Goal: Transaction & Acquisition: Purchase product/service

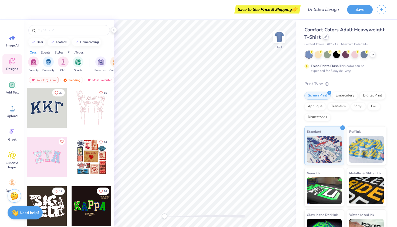
click at [324, 39] on div at bounding box center [325, 37] width 6 height 6
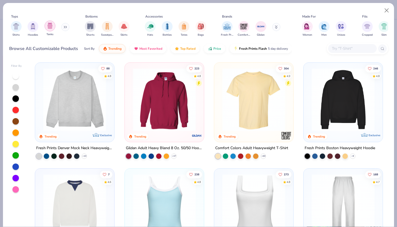
click at [48, 26] on img "filter for Tanks" at bounding box center [50, 26] width 6 height 6
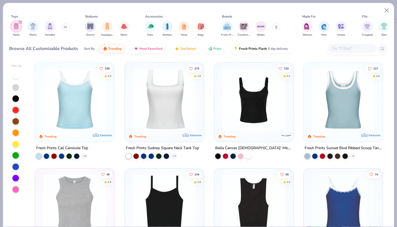
click at [163, 101] on img at bounding box center [164, 99] width 68 height 63
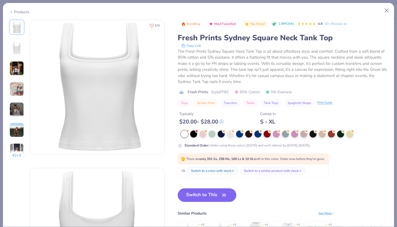
click at [184, 135] on div at bounding box center [184, 133] width 7 height 7
click at [184, 134] on div at bounding box center [184, 133] width 7 height 7
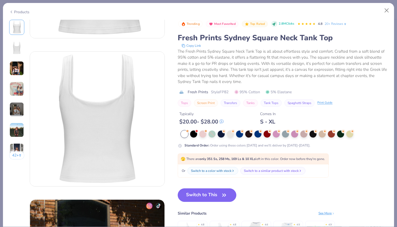
scroll to position [121, 0]
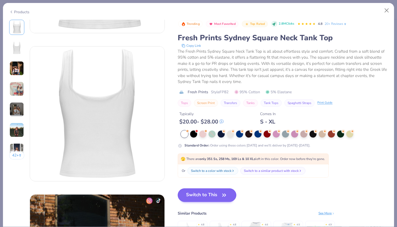
click at [217, 196] on button "Switch to This" at bounding box center [207, 194] width 59 height 13
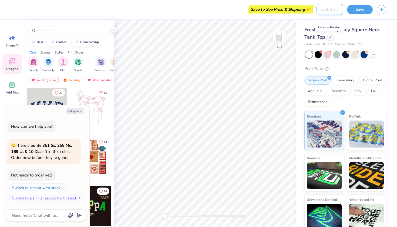
click at [331, 10] on input "Design Title" at bounding box center [329, 9] width 26 height 11
click at [228, 16] on div "Save to See Price & Shipping 👉" at bounding box center [157, 9] width 284 height 19
click at [78, 110] on button "Collapse" at bounding box center [75, 111] width 18 height 6
type textarea "x"
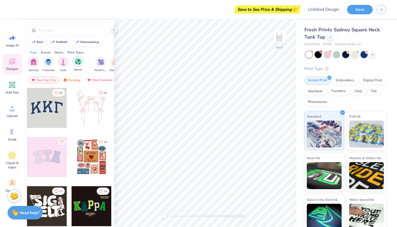
click at [78, 65] on div "filter for Sports" at bounding box center [78, 61] width 11 height 11
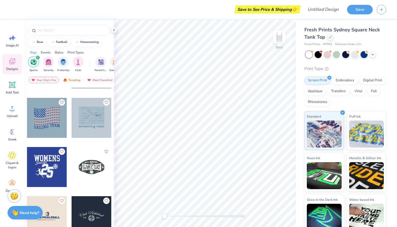
scroll to position [446, 0]
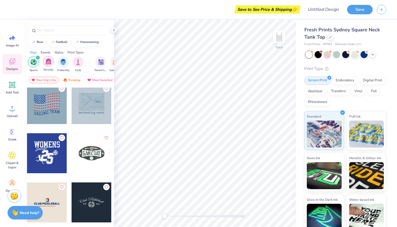
click at [47, 64] on img "filter for Sorority" at bounding box center [48, 61] width 6 height 6
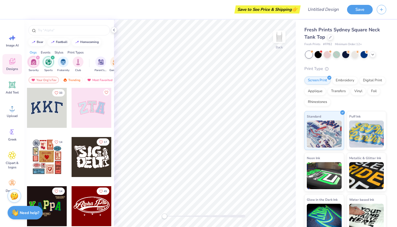
scroll to position [8, 0]
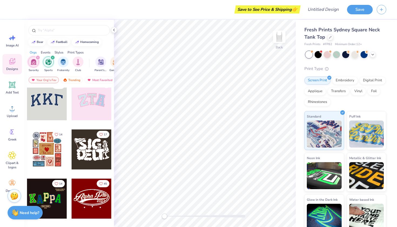
click at [52, 57] on icon "filter for Sports" at bounding box center [53, 57] width 2 height 2
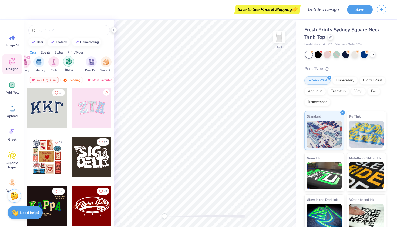
scroll to position [0, 18]
click at [98, 63] on img "filter for Game Day" at bounding box center [98, 61] width 6 height 6
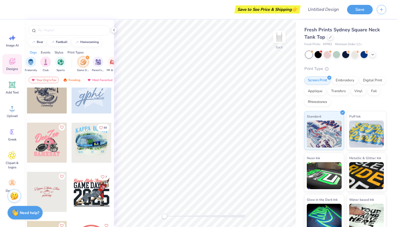
scroll to position [161, 0]
click at [50, 148] on div at bounding box center [47, 143] width 40 height 40
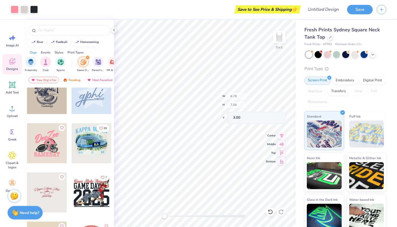
type input "6.39"
type input "3.55"
type input "2.14"
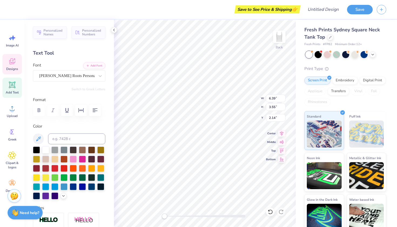
scroll to position [0, 0]
type textarea "D"
type textarea "Alpha Phi"
type input "3.04"
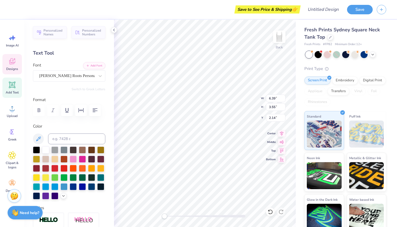
type input "3.32"
type input "4.53"
type input "7.03"
type input "3.13"
type input "2.30"
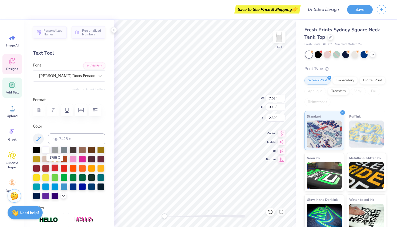
click at [55, 169] on div at bounding box center [54, 167] width 7 height 7
type input "3.04"
type input "3.32"
type input "4.53"
click at [55, 169] on div at bounding box center [54, 167] width 7 height 7
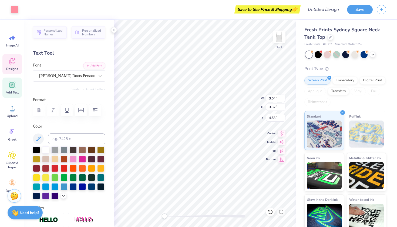
click at [12, 65] on icon at bounding box center [12, 61] width 8 height 8
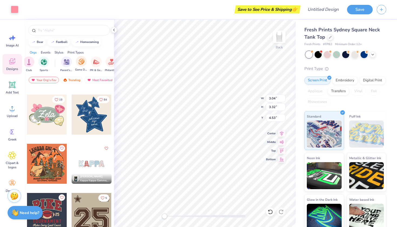
scroll to position [0, 43]
click at [69, 65] on div "filter for Game Day" at bounding box center [72, 61] width 11 height 11
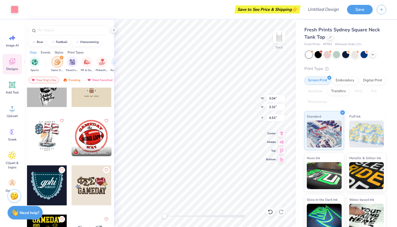
scroll to position [415, 0]
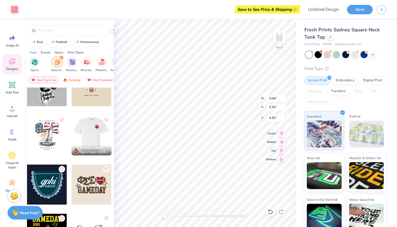
click at [72, 131] on div at bounding box center [52, 135] width 40 height 40
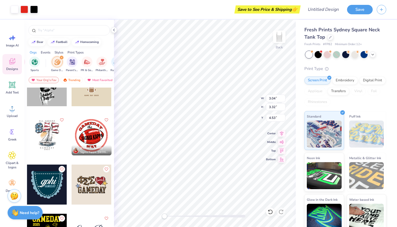
type input "2.37"
type input "2.35"
type input "3.00"
type input "7.03"
type input "3.13"
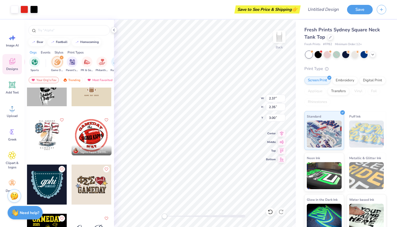
type input "2.30"
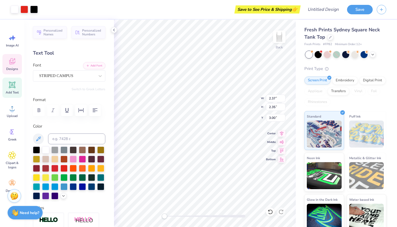
type input "1.11"
type input "0.84"
type input "5.03"
type input "0.82"
type input "0.66"
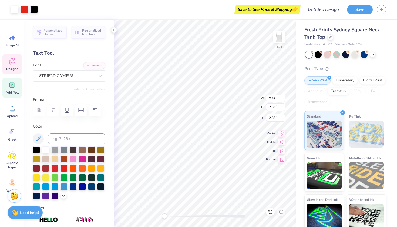
type input "5.14"
type input "2.37"
type input "2.35"
click at [281, 136] on icon at bounding box center [282, 132] width 8 height 6
click at [284, 116] on input "3.58" at bounding box center [275, 118] width 19 height 8
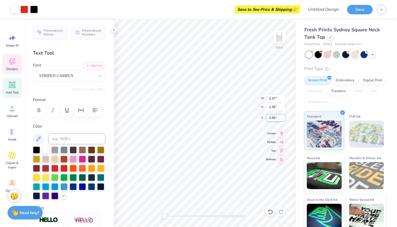
click at [284, 116] on input "3.59" at bounding box center [275, 118] width 19 height 8
click at [284, 116] on input "3.6" at bounding box center [275, 118] width 19 height 8
type input "3.61"
click at [284, 116] on input "3.61" at bounding box center [275, 118] width 19 height 8
click at [283, 104] on input "2.35" at bounding box center [275, 107] width 19 height 8
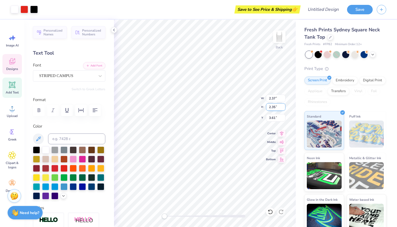
click at [283, 104] on input "2.35" at bounding box center [275, 107] width 19 height 8
click at [283, 105] on input "2.36" at bounding box center [275, 107] width 19 height 8
click at [283, 105] on input "2.37" at bounding box center [275, 107] width 19 height 8
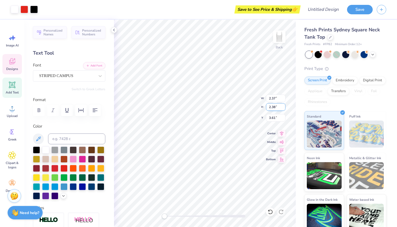
click at [283, 105] on input "2.38" at bounding box center [275, 107] width 19 height 8
click at [283, 105] on input "2.39" at bounding box center [275, 107] width 19 height 8
click at [283, 105] on input "2.4" at bounding box center [275, 107] width 19 height 8
click at [272, 106] on input "2.4" at bounding box center [275, 107] width 19 height 8
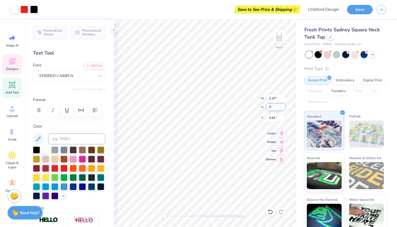
type input "5"
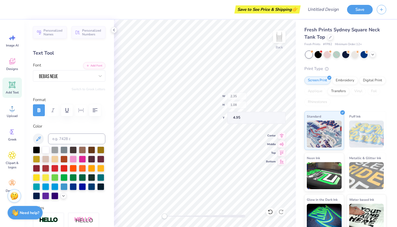
type input "2.17"
type input "1.37"
type input "4.65"
type textarea "Alpha"
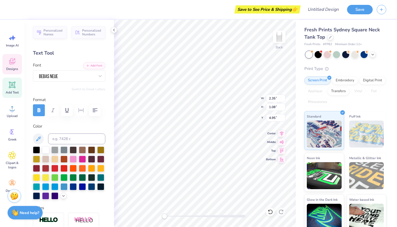
type input "2.17"
type input "1.37"
type input "4.65"
type textarea "Phi"
type input "4.62"
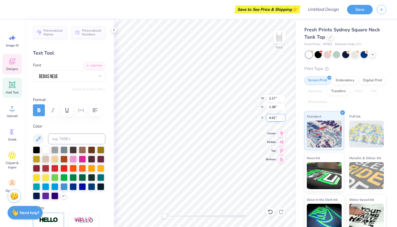
click at [283, 118] on input "4.62" at bounding box center [275, 118] width 19 height 8
type input "2.33"
type input "1.11"
type input "4.94"
click at [283, 105] on input "1.12" at bounding box center [275, 107] width 19 height 8
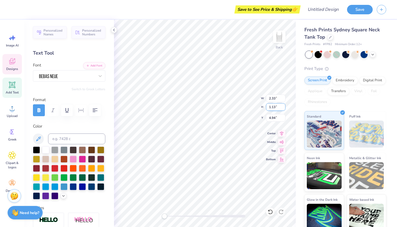
click at [283, 105] on input "1.13" at bounding box center [275, 107] width 19 height 8
click at [283, 105] on input "1.14" at bounding box center [275, 107] width 19 height 8
click at [283, 105] on input "1.15" at bounding box center [275, 107] width 19 height 8
click at [283, 105] on input "1.16" at bounding box center [275, 107] width 19 height 8
click at [283, 105] on input "1.17" at bounding box center [275, 107] width 19 height 8
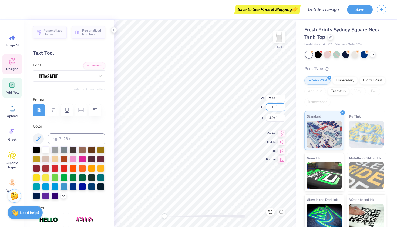
click at [283, 105] on input "1.18" at bounding box center [275, 107] width 19 height 8
click at [283, 105] on input "1.19" at bounding box center [275, 107] width 19 height 8
click at [283, 105] on input "1.2" at bounding box center [275, 107] width 19 height 8
click at [283, 105] on input "1.21" at bounding box center [275, 107] width 19 height 8
type input "1.22"
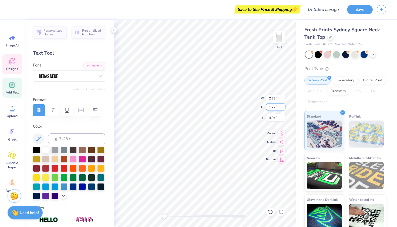
click at [283, 105] on input "1.22" at bounding box center [275, 107] width 19 height 8
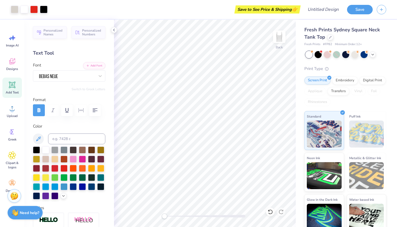
click at [287, 10] on div "Save to See Price & Shipping 👉" at bounding box center [267, 9] width 63 height 8
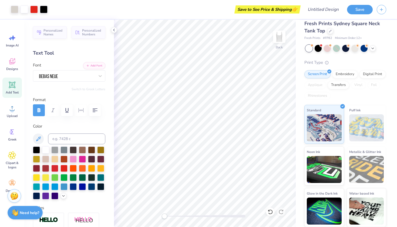
scroll to position [6, 0]
click at [11, 61] on icon at bounding box center [12, 61] width 8 height 8
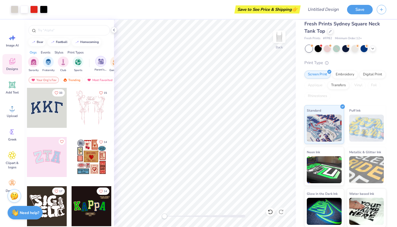
scroll to position [0, 16]
click at [99, 61] on img "filter for Game Day" at bounding box center [99, 61] width 6 height 6
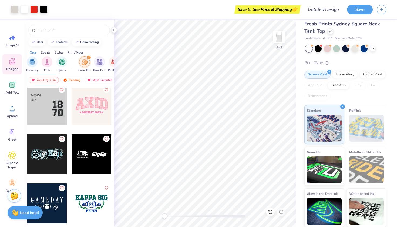
scroll to position [1481, 0]
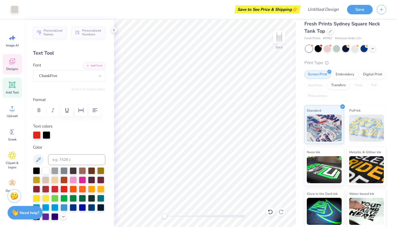
click at [10, 69] on span "Designs" at bounding box center [12, 69] width 12 height 4
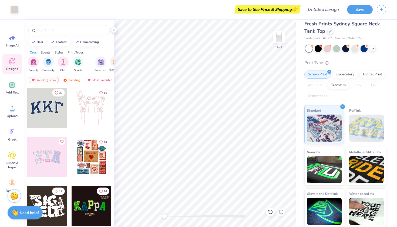
click at [111, 65] on div "Game Day" at bounding box center [115, 64] width 12 height 16
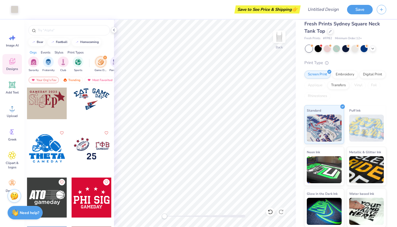
scroll to position [2072, 0]
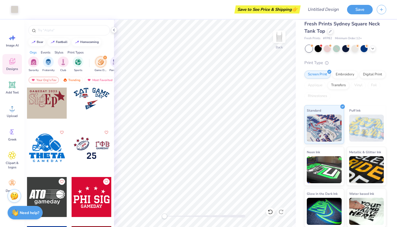
click at [96, 155] on div at bounding box center [92, 148] width 40 height 40
type input "3.70"
type input "3.67"
type input "4.48"
type input "7.03"
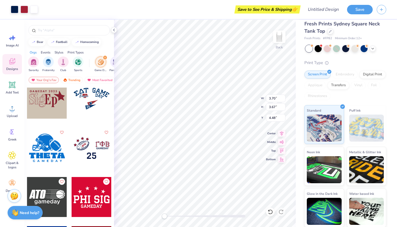
type input "3.00"
type input "1.84"
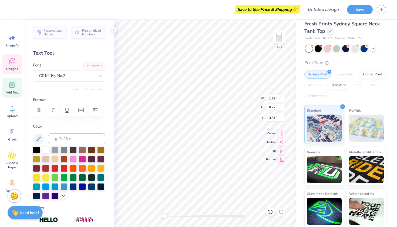
scroll to position [0, 0]
type textarea "A"
type textarea "Apple cup"
type input "1.88"
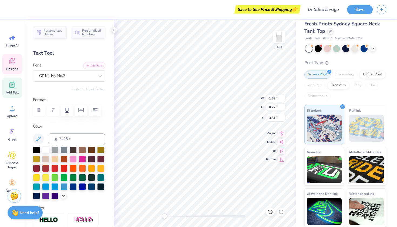
type input "1.44"
type input "2.46"
click at [49, 34] on span "Personalized Names" at bounding box center [53, 32] width 20 height 8
type input "6.21"
type input "1.00"
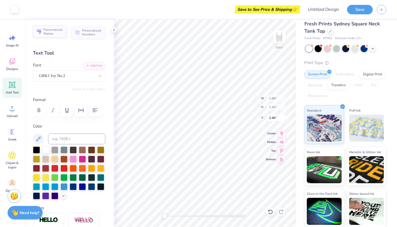
type input "6.00"
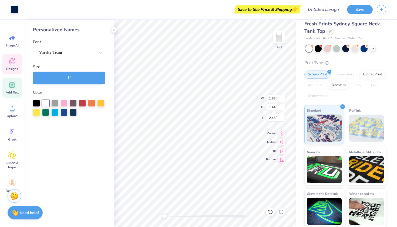
type input "0.68"
type input "0.71"
type input "2.74"
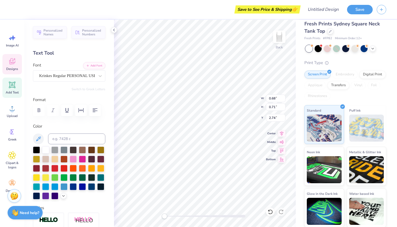
type textarea "APHI"
type input "2.12"
type input "0.93"
type input "2.35"
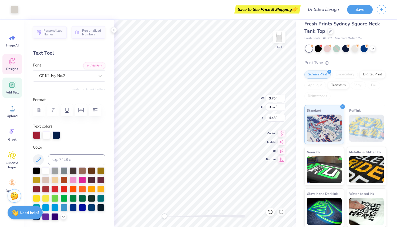
type input "1.40"
type input "0.94"
type input "3.94"
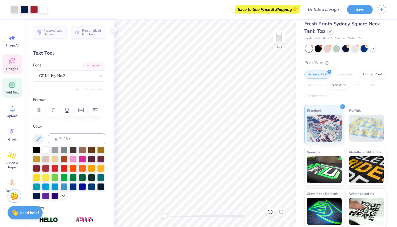
scroll to position [0, 0]
click at [12, 64] on icon at bounding box center [11, 62] width 5 height 4
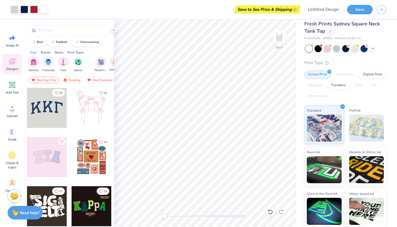
click at [110, 60] on div "filter for Game Day" at bounding box center [115, 61] width 11 height 11
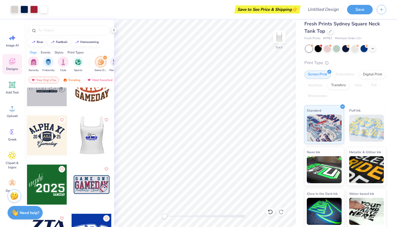
scroll to position [1839, 0]
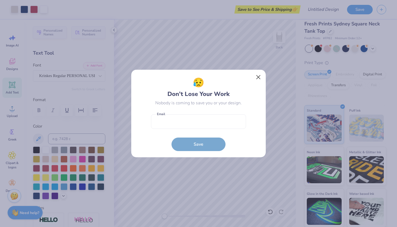
click at [259, 77] on button "Close" at bounding box center [258, 77] width 10 height 10
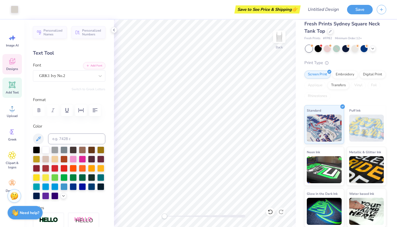
click at [15, 56] on div "Designs" at bounding box center [11, 64] width 19 height 20
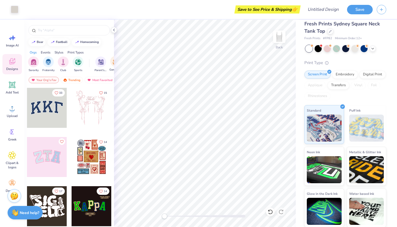
click at [110, 59] on div "Game Day" at bounding box center [115, 64] width 12 height 16
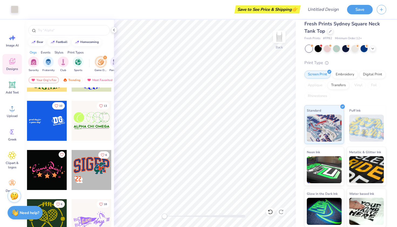
scroll to position [4112, 0]
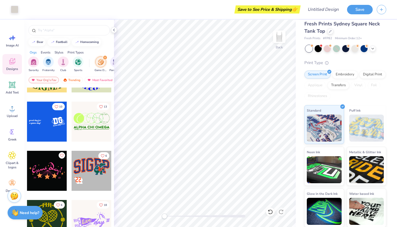
click at [52, 124] on div at bounding box center [47, 121] width 40 height 40
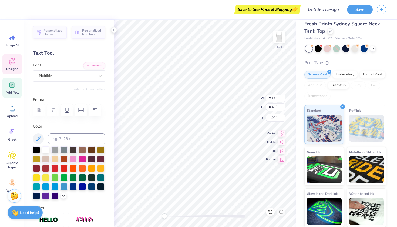
scroll to position [0, 1]
click at [271, 213] on icon at bounding box center [269, 211] width 5 height 5
click at [270, 212] on icon at bounding box center [269, 211] width 5 height 5
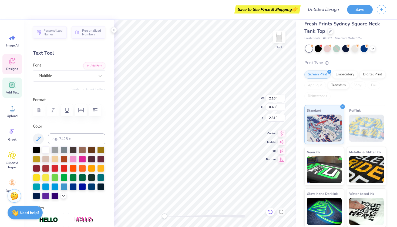
scroll to position [0, 0]
type textarea "a"
type textarea "apple cup!"
click at [63, 167] on div at bounding box center [63, 167] width 7 height 7
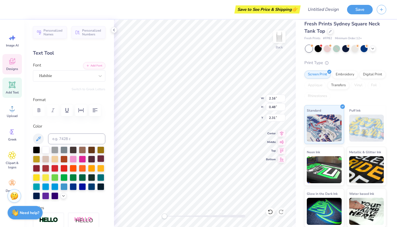
type input "2.28"
type input "1.80"
click at [64, 169] on div at bounding box center [63, 167] width 7 height 7
type textarea "D"
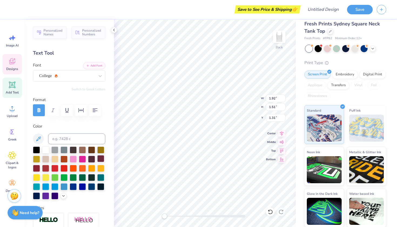
type textarea "APHI"
click at [12, 64] on icon at bounding box center [12, 61] width 6 height 6
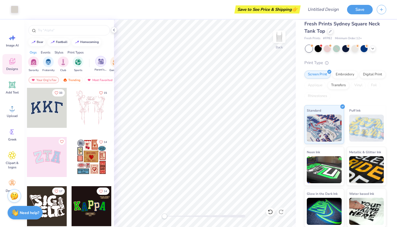
scroll to position [0, 29]
click at [83, 60] on div "filter for Game Day" at bounding box center [86, 61] width 11 height 11
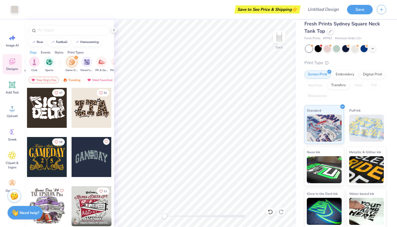
click at [49, 52] on div "Events" at bounding box center [46, 52] width 10 height 5
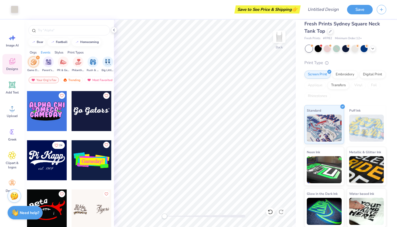
scroll to position [5450, 0]
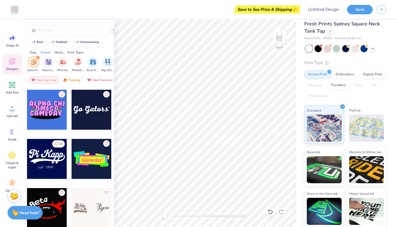
click at [96, 113] on div at bounding box center [92, 110] width 40 height 40
click at [13, 92] on span "Add Text" at bounding box center [12, 92] width 13 height 4
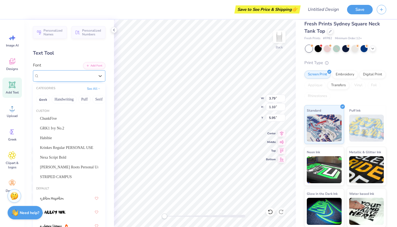
click at [76, 77] on div "Super Dream" at bounding box center [67, 76] width 57 height 8
click at [66, 117] on div "ChunkFive" at bounding box center [69, 118] width 58 height 6
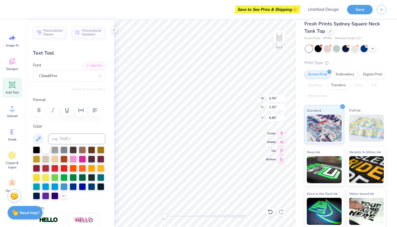
scroll to position [0, 1]
type textarea "GO COUGS GO APHI"
type textarea "GO COUGS GO APHI!"
click at [56, 33] on span "Personalized Names" at bounding box center [53, 32] width 20 height 8
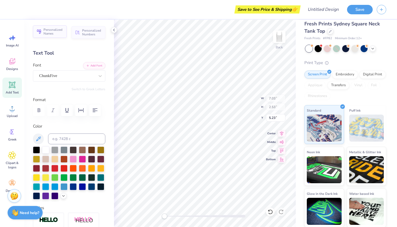
type input "6.21"
type input "1.00"
type input "6.00"
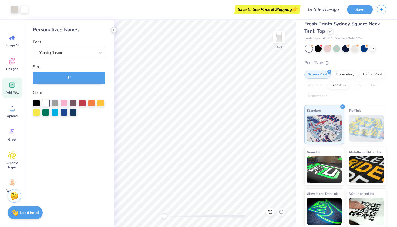
click at [114, 30] on icon at bounding box center [114, 30] width 4 height 4
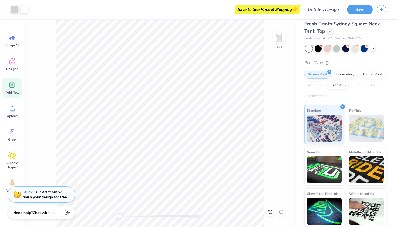
click at [12, 84] on icon at bounding box center [12, 84] width 5 height 5
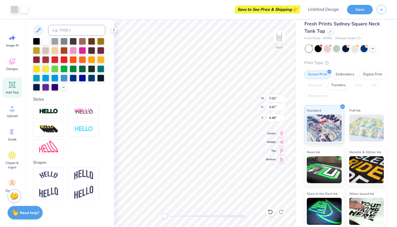
type input "2.53"
type input "5.23"
click at [274, 210] on div at bounding box center [270, 211] width 9 height 9
click at [65, 58] on div at bounding box center [63, 59] width 7 height 7
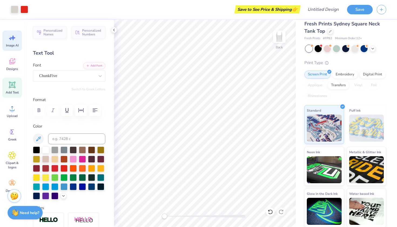
scroll to position [0, 0]
click at [13, 42] on div "Image AI" at bounding box center [11, 40] width 19 height 20
click at [16, 41] on div "Image AI" at bounding box center [11, 40] width 19 height 20
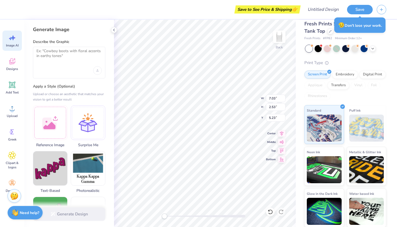
click at [67, 63] on div at bounding box center [69, 63] width 72 height 32
click at [63, 56] on textarea at bounding box center [68, 55] width 65 height 13
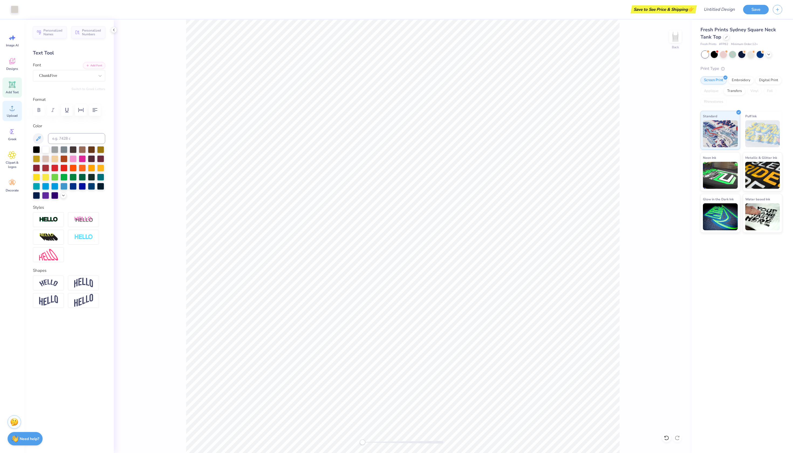
click at [13, 118] on span "Upload" at bounding box center [12, 116] width 11 height 4
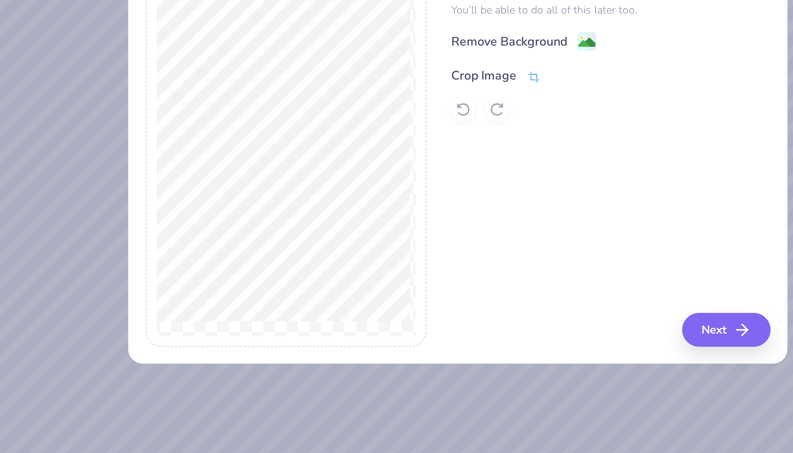
click at [396, 195] on icon at bounding box center [423, 197] width 5 height 5
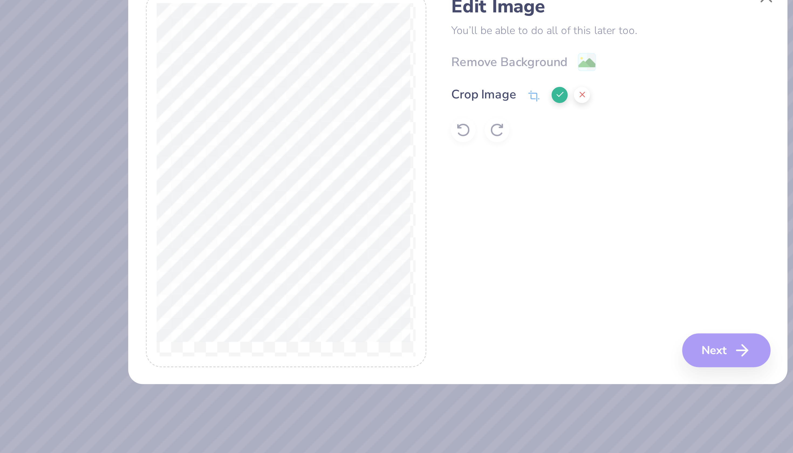
click at [394, 182] on div "Remove Background Crop Image" at bounding box center [450, 198] width 112 height 32
drag, startPoint x: 199, startPoint y: 38, endPoint x: 161, endPoint y: 84, distance: 60.1
click at [396, 195] on icon at bounding box center [432, 196] width 3 height 3
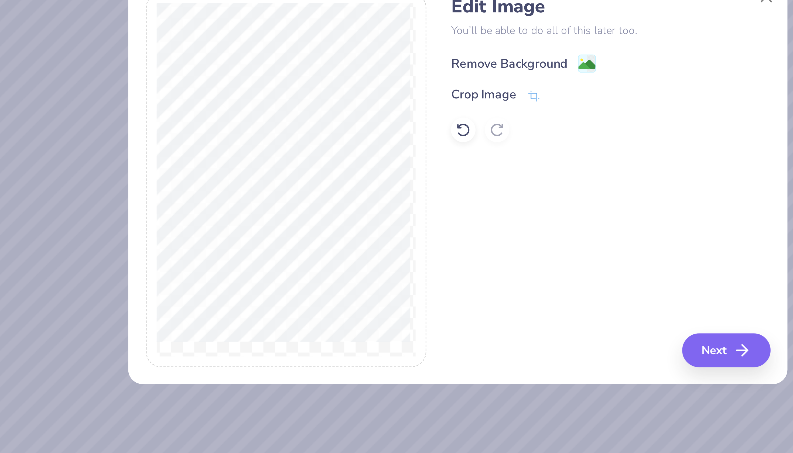
click at [396, 183] on image at bounding box center [442, 186] width 6 height 6
click at [396, 226] on button "Next" at bounding box center [491, 287] width 31 height 12
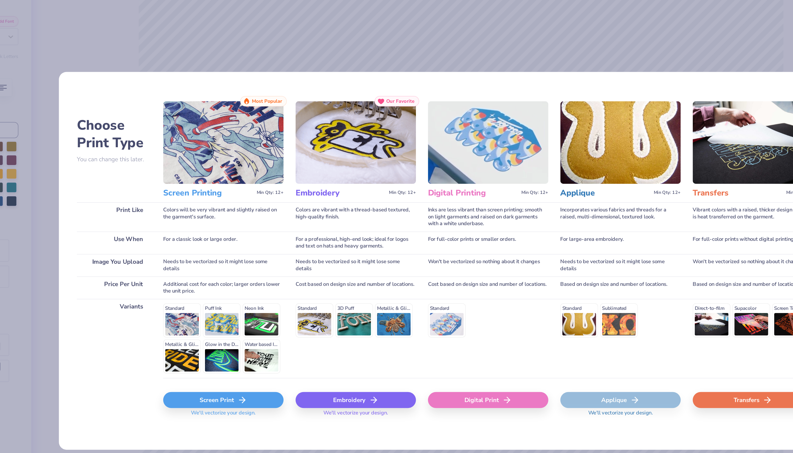
click at [203, 226] on div "Screen Print" at bounding box center [243, 320] width 81 height 11
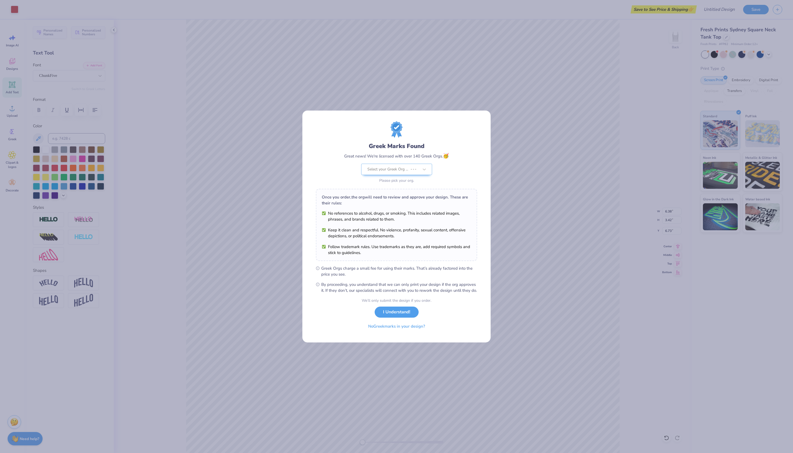
click at [396, 226] on div "We’ll only submit the design if you order. I Understand! No Greek marks in your…" at bounding box center [397, 315] width 70 height 34
click at [321, 226] on li "By proceeding, you understand that we can only print your design if the org app…" at bounding box center [396, 288] width 161 height 12
click at [320, 226] on icon at bounding box center [318, 285] width 4 height 4
click at [396, 226] on div "We’ll only submit the design if you order. I Understand! No Greek marks in your…" at bounding box center [397, 315] width 70 height 34
click at [319, 226] on icon at bounding box center [318, 269] width 4 height 4
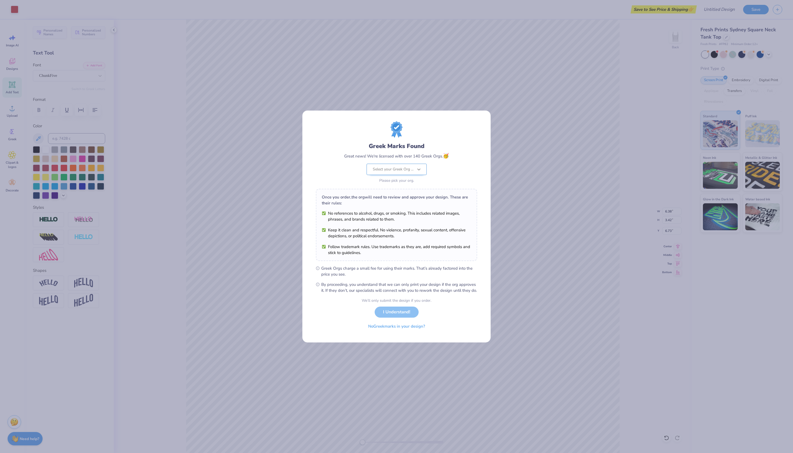
click at [396, 166] on div at bounding box center [419, 169] width 10 height 11
click at [396, 182] on div "Suggested Org Alpha Phi" at bounding box center [396, 185] width 55 height 15
click at [396, 226] on button "I Understand!" at bounding box center [397, 310] width 44 height 11
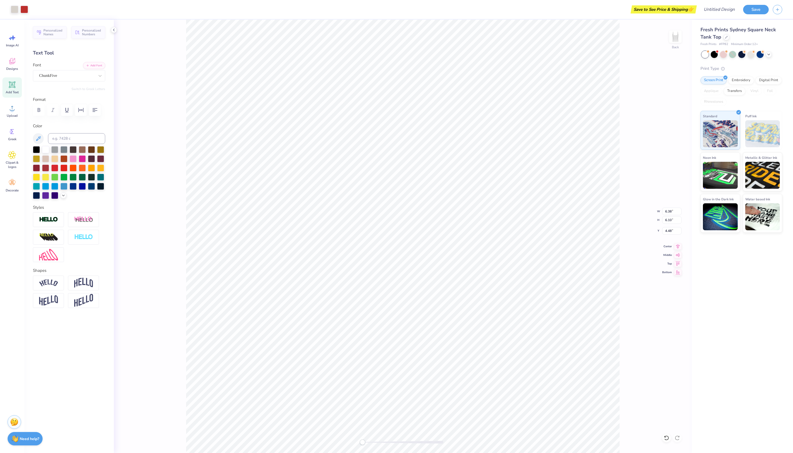
type input "4.09"
type input "3.73"
type input "1.66"
type input "10.19"
click at [12, 112] on icon at bounding box center [12, 108] width 8 height 8
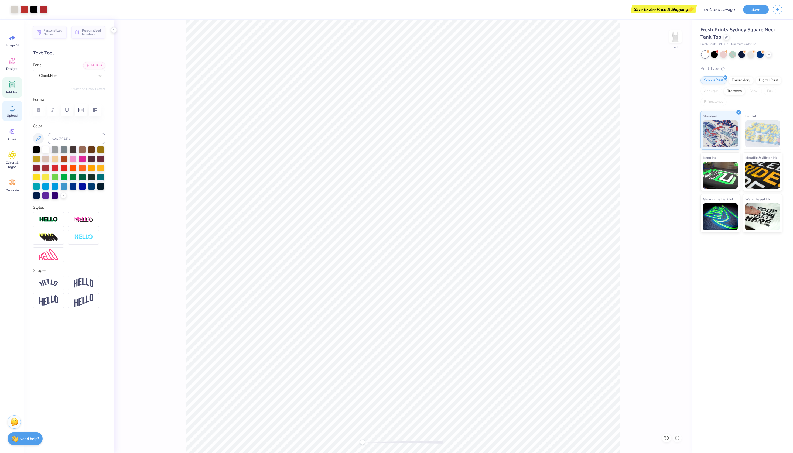
click at [12, 118] on span "Upload" at bounding box center [12, 116] width 11 height 4
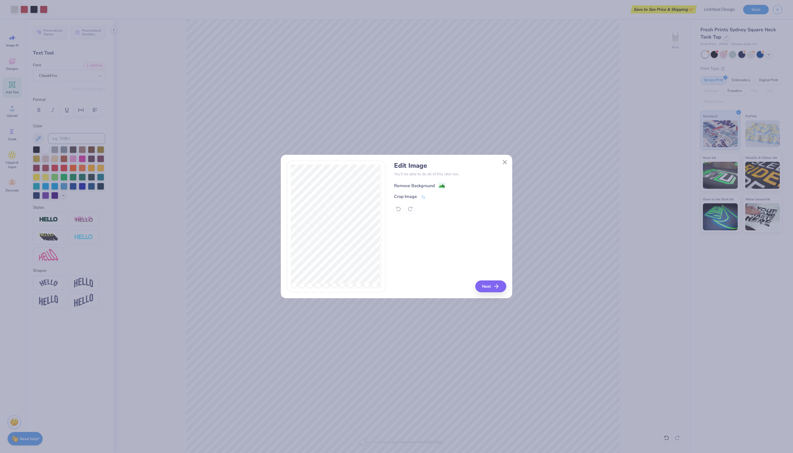
click at [396, 189] on rect at bounding box center [442, 186] width 6 height 6
click at [396, 226] on button "Next" at bounding box center [491, 287] width 31 height 12
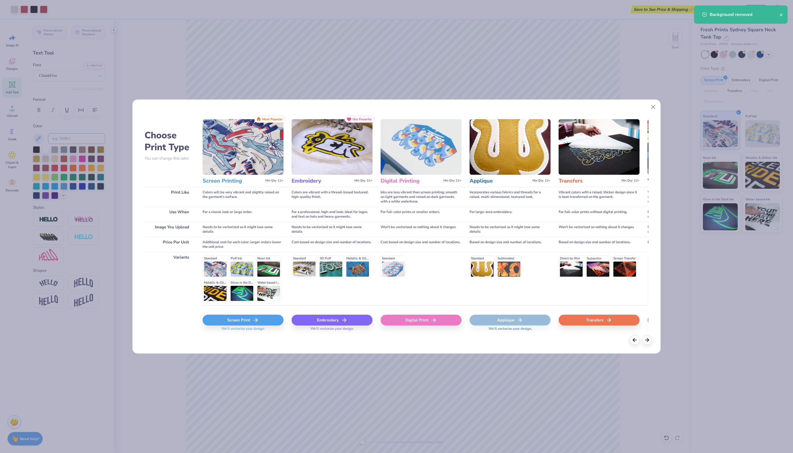
click at [264, 226] on div "Screen Print" at bounding box center [243, 320] width 81 height 11
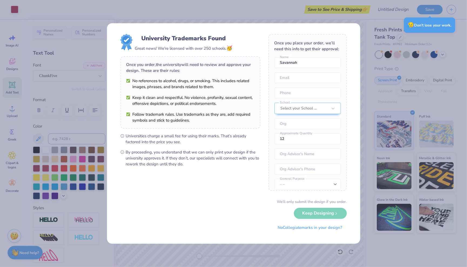
click at [251, 111] on li "Follow trademark rules. Use trademarks as they are, add required symbols and st…" at bounding box center [190, 117] width 128 height 12
click at [310, 68] on div "Once you place your order, we’ll need this info to get their approval: Savannah…" at bounding box center [307, 112] width 78 height 157
click at [311, 65] on input "Savannah" at bounding box center [307, 62] width 66 height 11
type input "[PERSON_NAME]"
type input "savannah.nguyen21"
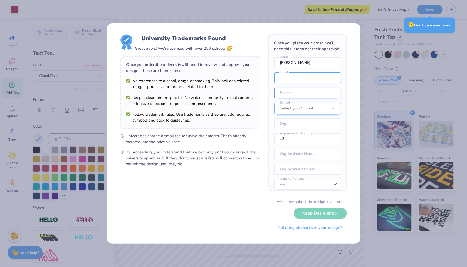
type input "[EMAIL_ADDRESS][DOMAIN_NAME]"
type input "[PHONE_NUMBER]"
click at [313, 108] on div "Select your School ..." at bounding box center [303, 108] width 47 height 6
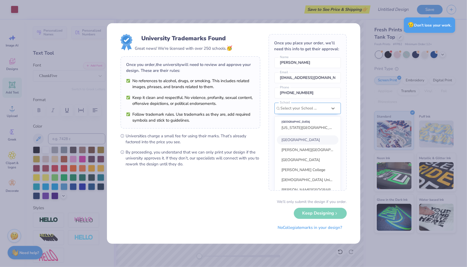
scroll to position [24, 0]
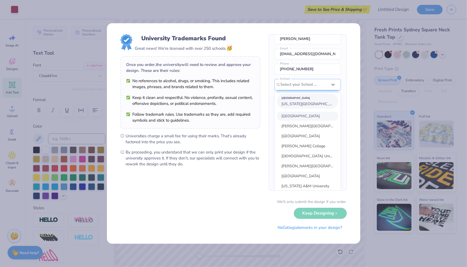
click at [308, 99] on div "[GEOGRAPHIC_DATA]" at bounding box center [307, 98] width 52 height 6
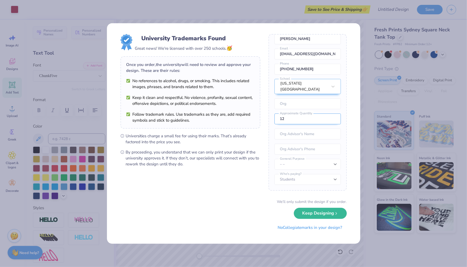
click at [304, 121] on input "12" at bounding box center [307, 118] width 66 height 11
type input "1"
type input "25"
select select "Member apparel for registered Student Organization / Department / School"
click at [316, 213] on button "Keep Designing" at bounding box center [320, 211] width 53 height 11
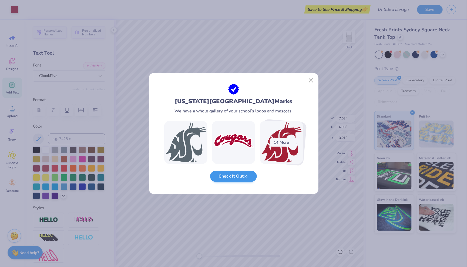
click at [245, 175] on polyline "button" at bounding box center [245, 176] width 1 height 2
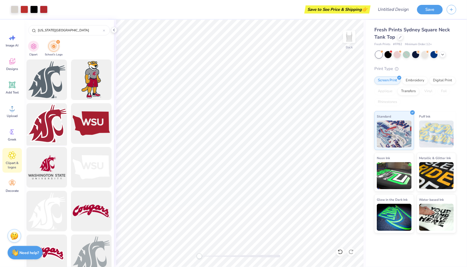
click at [47, 127] on div at bounding box center [47, 123] width 45 height 45
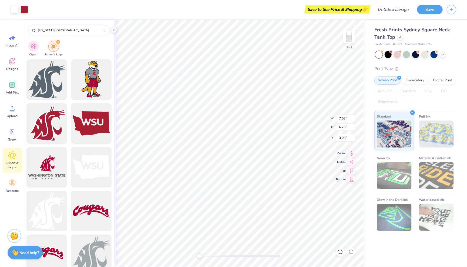
type input "6.38"
type input "3.42"
type input "6.77"
type input "2.97"
type input "2.85"
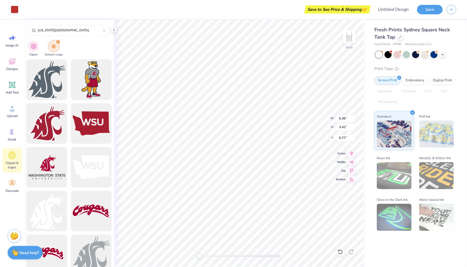
type input "3.97"
type input "6.38"
type input "3.42"
type input "6.77"
type input "1.20"
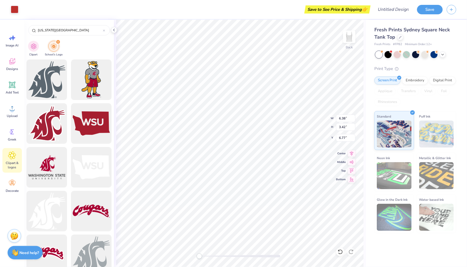
type input "1.52"
type input "6.40"
type input "4.04"
click at [11, 39] on icon at bounding box center [12, 38] width 8 height 8
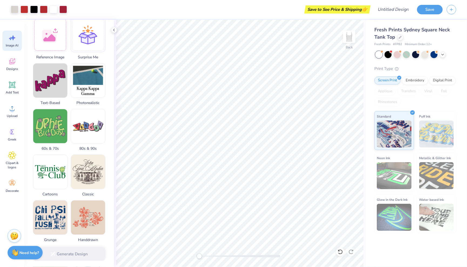
scroll to position [23, 0]
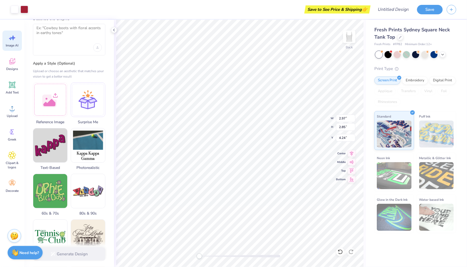
type input "6.38"
type input "6.10"
type input "3.78"
click at [16, 57] on div "Designs" at bounding box center [11, 64] width 19 height 20
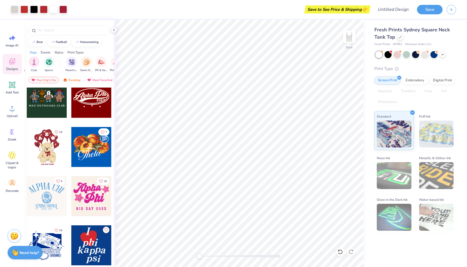
scroll to position [0, 29]
click at [84, 64] on div "filter for Game Day" at bounding box center [86, 61] width 11 height 11
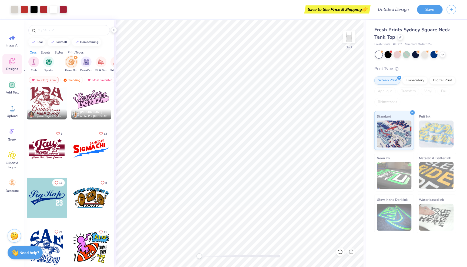
scroll to position [3405, 0]
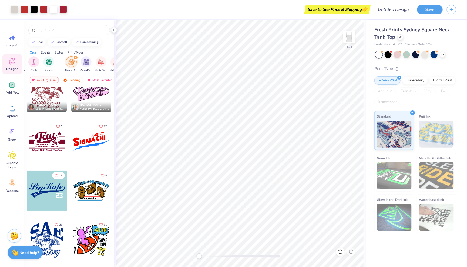
click at [48, 189] on div at bounding box center [47, 190] width 40 height 40
type input "1.29"
type input "1.07"
type input "8.80"
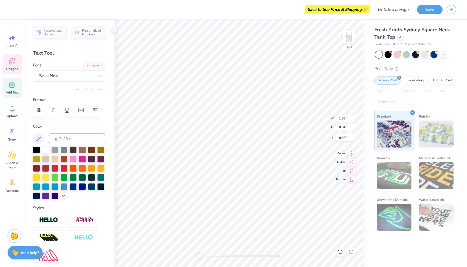
type input "1.53"
type input "0.84"
type input "8.55"
type textarea "S"
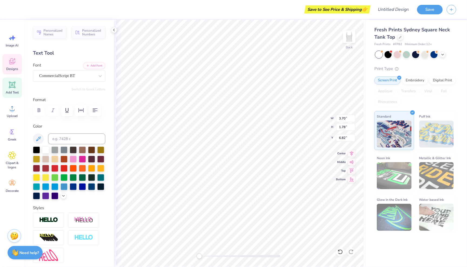
type textarea "K"
type input "3.23"
type input "2.01"
type input "6.90"
type input "6.74"
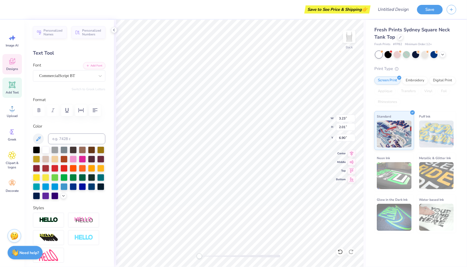
type input "2.30"
type input "7.46"
type input "3.14"
type input "2.07"
type input "5.92"
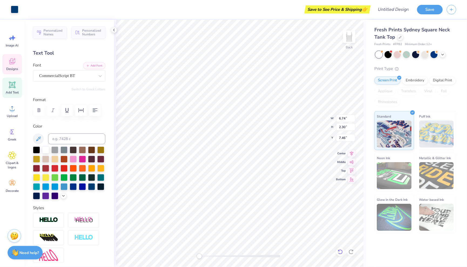
click at [337, 226] on div at bounding box center [340, 251] width 9 height 9
type input "3.23"
type input "2.01"
type input "6.90"
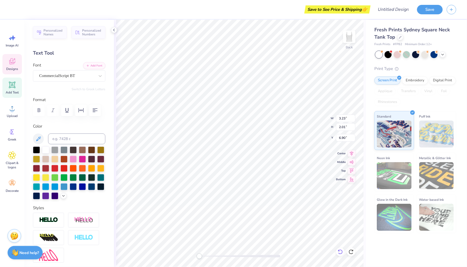
type textarea "Apple Cup"
click at [53, 170] on div at bounding box center [54, 167] width 7 height 7
click at [40, 137] on icon at bounding box center [38, 138] width 5 height 5
type input "6.74"
type input "2.30"
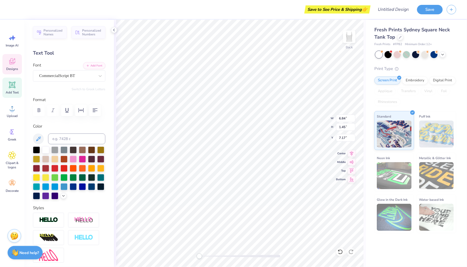
type input "7.46"
click at [38, 139] on icon at bounding box center [38, 138] width 5 height 5
click at [54, 167] on div at bounding box center [54, 167] width 7 height 7
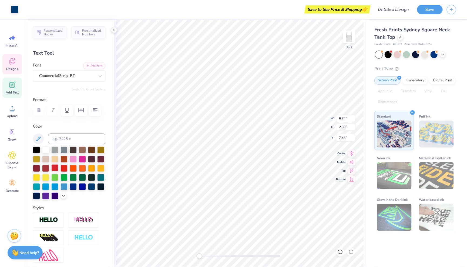
click at [53, 166] on div at bounding box center [54, 167] width 7 height 7
click at [44, 166] on div at bounding box center [45, 167] width 7 height 7
click at [38, 167] on div at bounding box center [36, 167] width 7 height 7
click at [38, 138] on icon at bounding box center [38, 138] width 6 height 6
click at [40, 135] on icon at bounding box center [38, 138] width 6 height 6
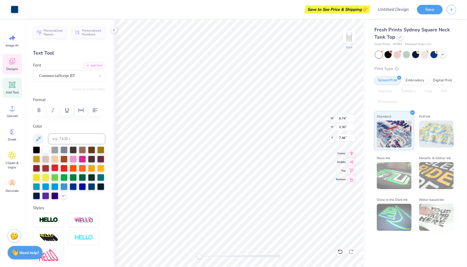
click at [53, 167] on div at bounding box center [54, 167] width 7 height 7
click at [13, 62] on icon at bounding box center [12, 61] width 8 height 8
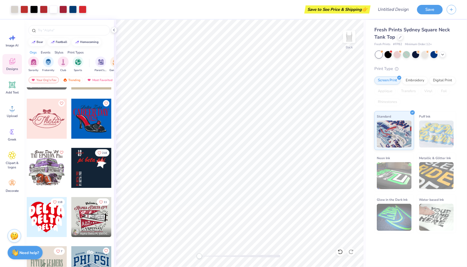
scroll to position [937, 0]
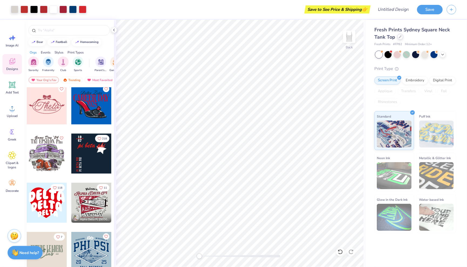
click at [396, 37] on icon at bounding box center [400, 37] width 2 height 2
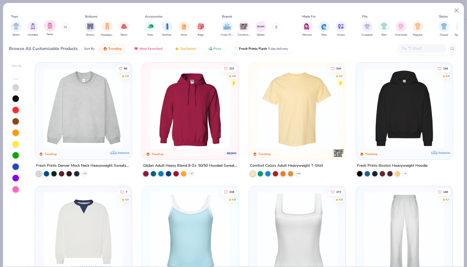
click at [51, 26] on img "filter for Tanks" at bounding box center [50, 26] width 6 height 6
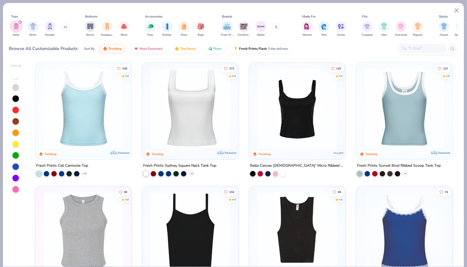
click at [308, 106] on img at bounding box center [297, 108] width 86 height 80
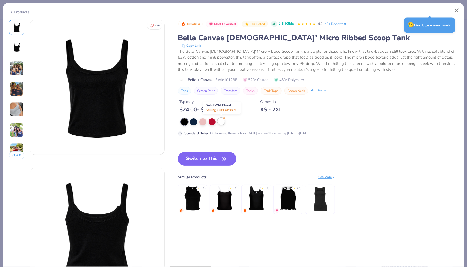
click at [223, 122] on div at bounding box center [221, 121] width 7 height 7
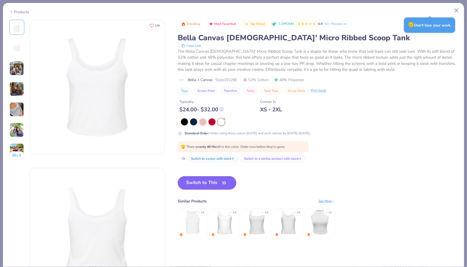
click at [23, 10] on div "Products" at bounding box center [19, 12] width 20 height 6
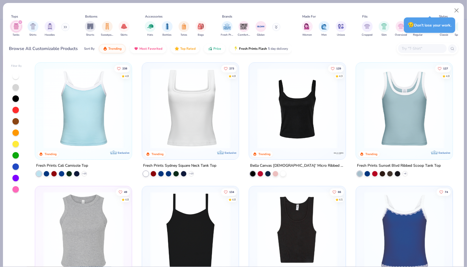
click at [396, 108] on img at bounding box center [404, 108] width 86 height 80
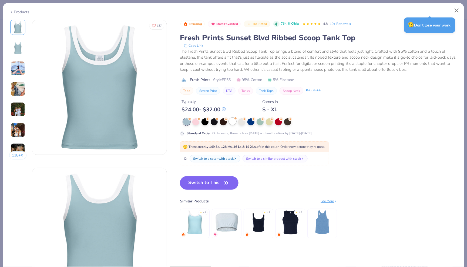
click at [231, 122] on div at bounding box center [232, 121] width 7 height 7
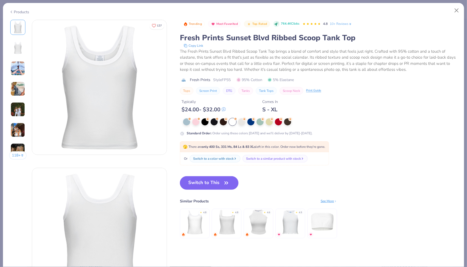
click at [13, 9] on icon at bounding box center [11, 12] width 4 height 6
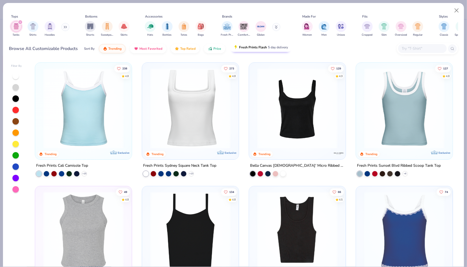
click at [259, 50] on button "Fresh Prints Flash 5 day delivery" at bounding box center [260, 47] width 62 height 9
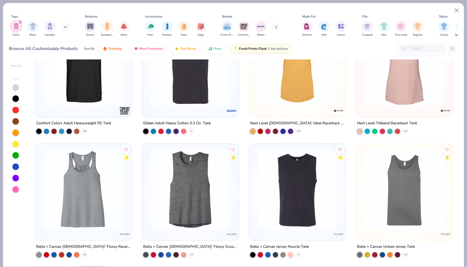
scroll to position [42, 0]
click at [15, 28] on img "filter for Tanks" at bounding box center [16, 26] width 6 height 6
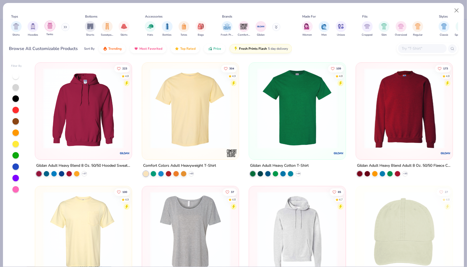
click at [49, 28] on img "filter for Tanks" at bounding box center [50, 26] width 6 height 6
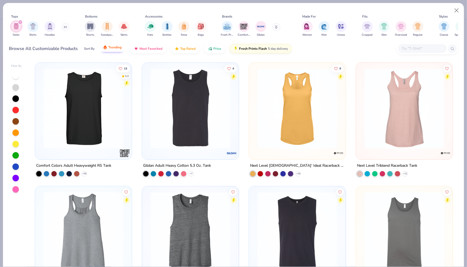
click at [121, 46] on span "Trending" at bounding box center [114, 47] width 13 height 4
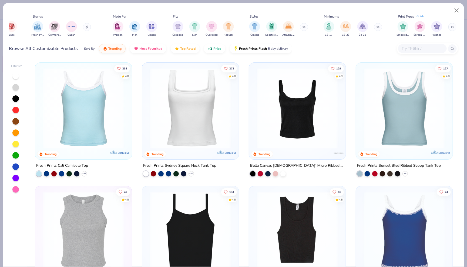
scroll to position [0, 189]
click at [15, 79] on div at bounding box center [15, 76] width 6 height 6
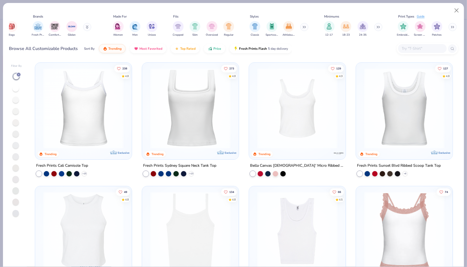
click at [361, 118] on img at bounding box center [318, 108] width 86 height 80
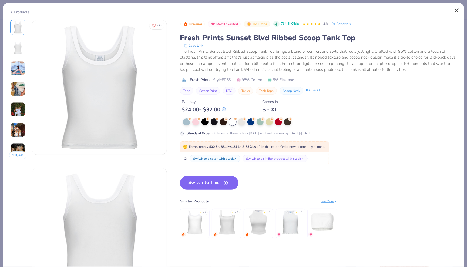
click at [396, 11] on button "Close" at bounding box center [456, 10] width 10 height 10
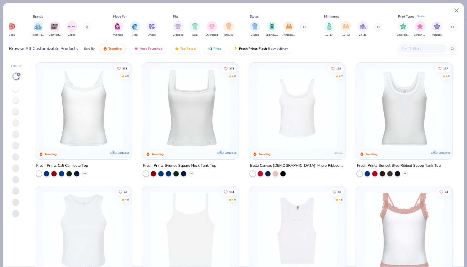
click at [288, 120] on img at bounding box center [297, 108] width 86 height 80
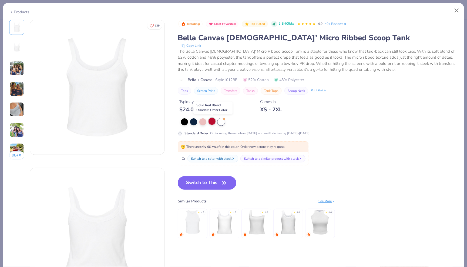
click at [214, 121] on div at bounding box center [211, 121] width 7 height 7
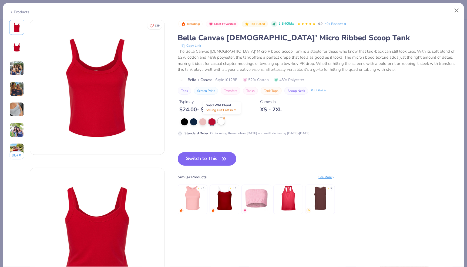
click at [222, 122] on div at bounding box center [221, 121] width 7 height 7
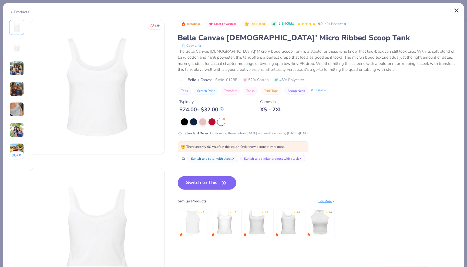
click at [396, 11] on button "Close" at bounding box center [456, 10] width 10 height 10
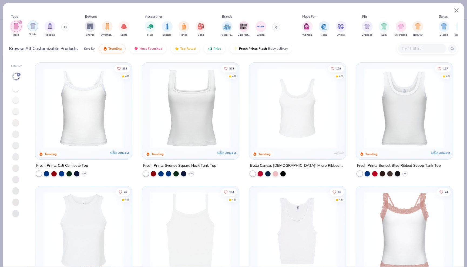
click at [30, 25] on div "filter for Shirts" at bounding box center [33, 26] width 11 height 11
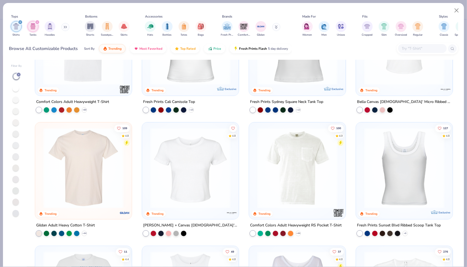
scroll to position [65, 0]
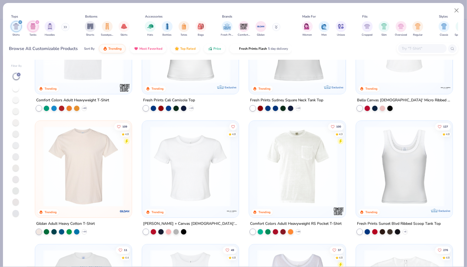
click at [187, 144] on img at bounding box center [190, 166] width 86 height 80
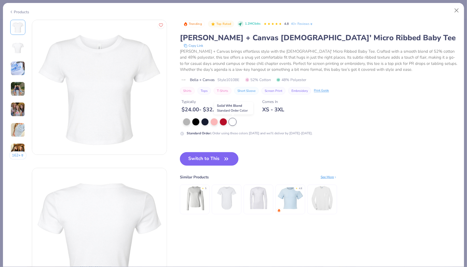
click at [235, 122] on div at bounding box center [232, 121] width 7 height 7
click at [396, 8] on button "Close" at bounding box center [456, 10] width 10 height 10
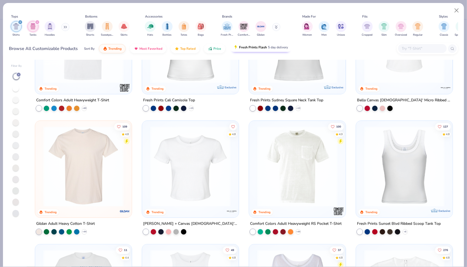
click at [246, 47] on span "Fresh Prints Flash" at bounding box center [253, 47] width 28 height 4
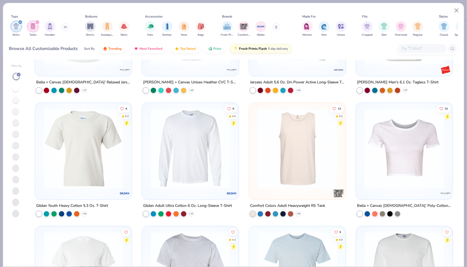
scroll to position [575, 0]
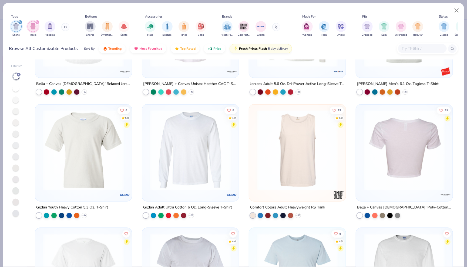
click at [361, 167] on img at bounding box center [318, 150] width 86 height 80
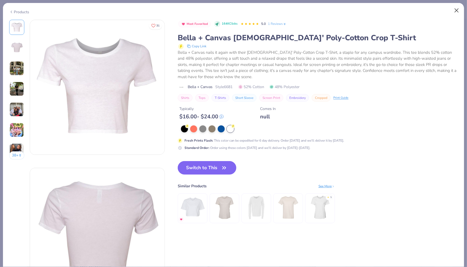
click at [396, 10] on button "Close" at bounding box center [456, 10] width 10 height 10
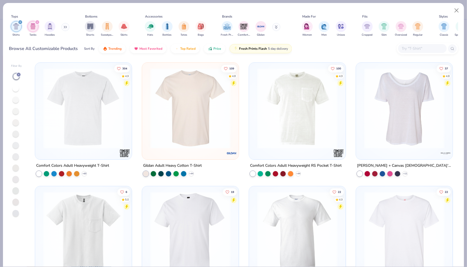
click at [64, 28] on button at bounding box center [65, 27] width 8 height 8
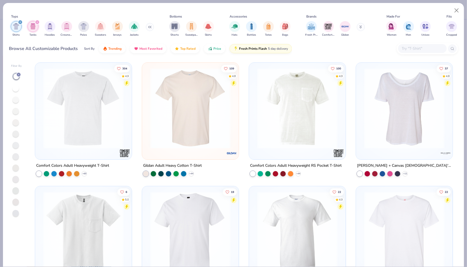
click at [20, 21] on icon "filter for Shirts" at bounding box center [20, 22] width 2 height 2
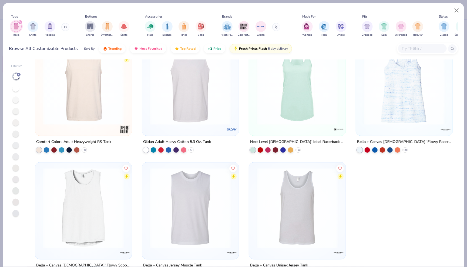
scroll to position [42, 0]
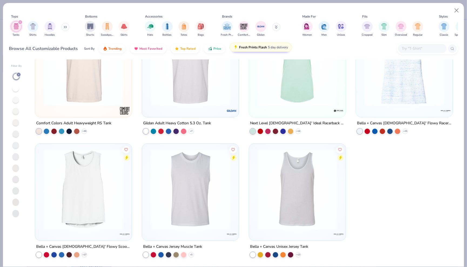
click at [252, 47] on span "Fresh Prints Flash" at bounding box center [253, 47] width 28 height 4
click at [142, 50] on button "Most Favorited" at bounding box center [148, 47] width 36 height 9
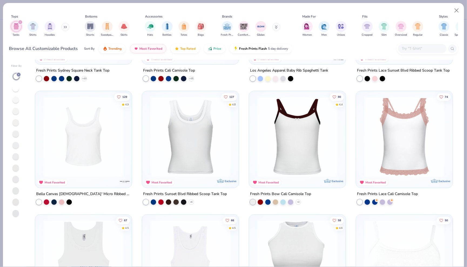
scroll to position [96, 0]
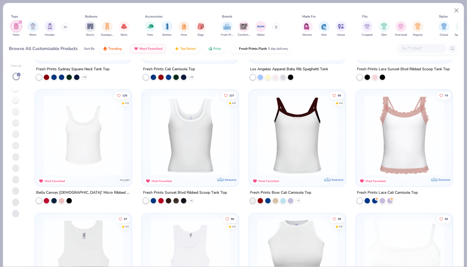
click at [204, 145] on img at bounding box center [190, 135] width 86 height 80
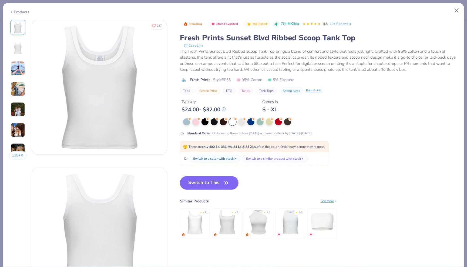
click at [26, 12] on div "Products" at bounding box center [19, 12] width 20 height 6
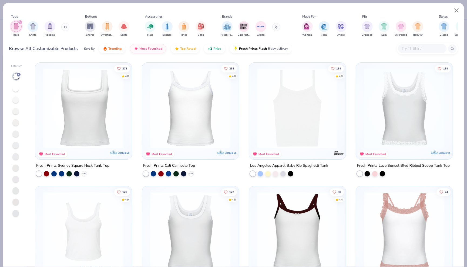
scroll to position [-1, 0]
click at [87, 111] on div "273 4.8 Most Favorited Exclusive Fresh Prints Sydney Square Neck Tank Top + 13 …" at bounding box center [244, 163] width 428 height 207
click at [100, 112] on img at bounding box center [83, 108] width 86 height 80
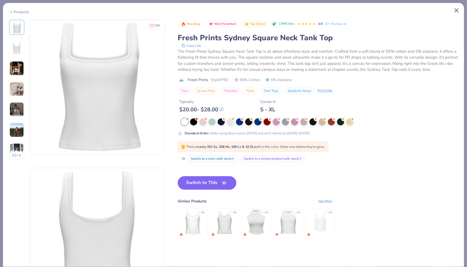
click at [396, 12] on button "Close" at bounding box center [456, 10] width 10 height 10
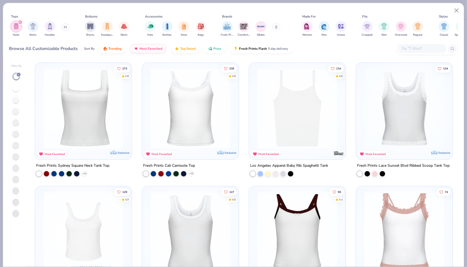
scroll to position [71, 0]
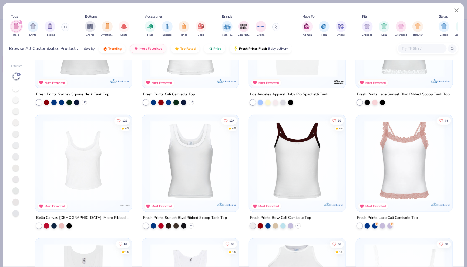
click at [94, 154] on img at bounding box center [83, 160] width 86 height 80
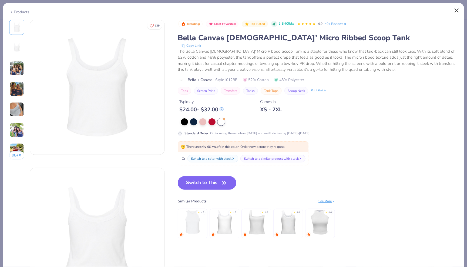
click at [396, 10] on button "Close" at bounding box center [456, 10] width 10 height 10
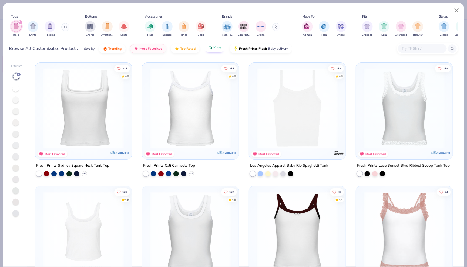
click at [214, 50] on button "Price" at bounding box center [214, 47] width 21 height 9
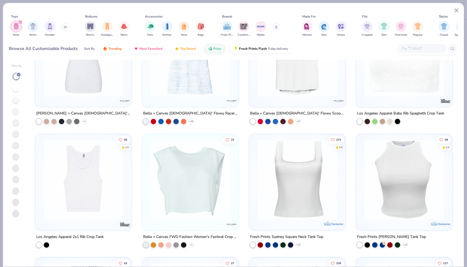
scroll to position [424, 0]
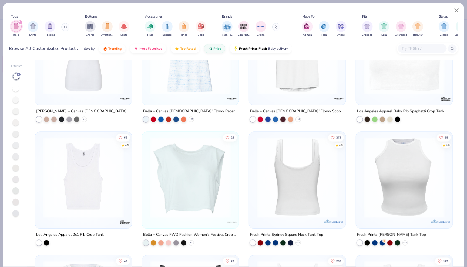
click at [87, 201] on img at bounding box center [83, 177] width 86 height 80
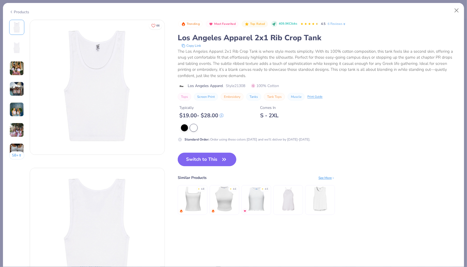
click at [16, 46] on img at bounding box center [16, 47] width 13 height 13
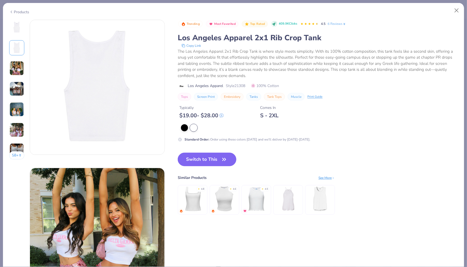
click at [15, 69] on img at bounding box center [16, 68] width 15 height 15
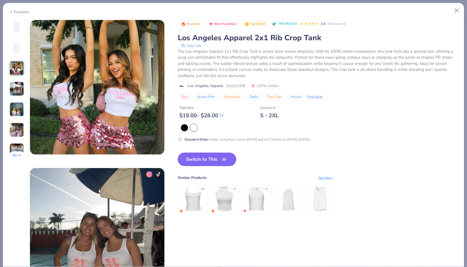
click at [19, 102] on img at bounding box center [16, 109] width 15 height 15
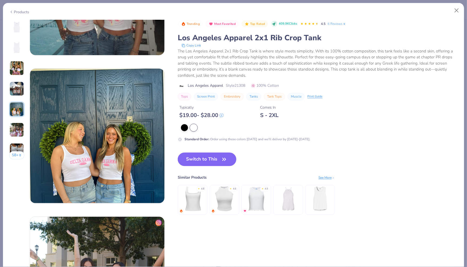
scroll to position [591, 0]
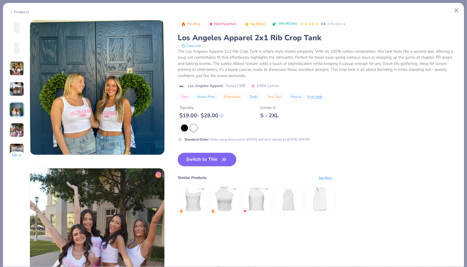
click at [16, 134] on img at bounding box center [16, 130] width 15 height 15
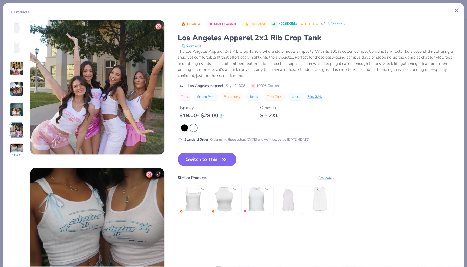
click at [17, 150] on img at bounding box center [16, 150] width 15 height 15
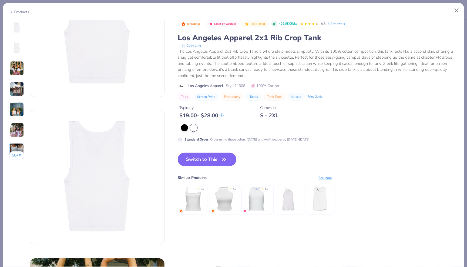
scroll to position [57, 0]
click at [15, 145] on img at bounding box center [16, 150] width 15 height 15
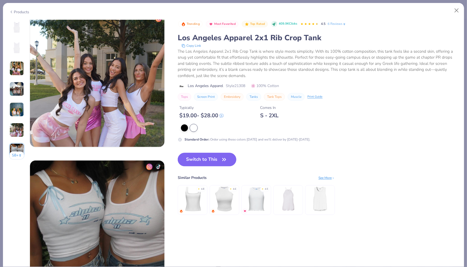
scroll to position [887, 0]
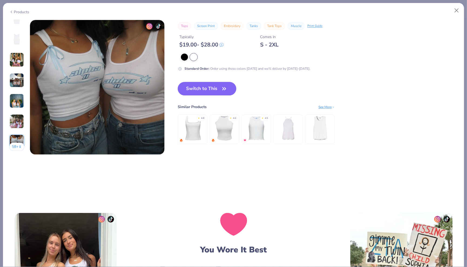
click at [16, 123] on img at bounding box center [16, 121] width 15 height 15
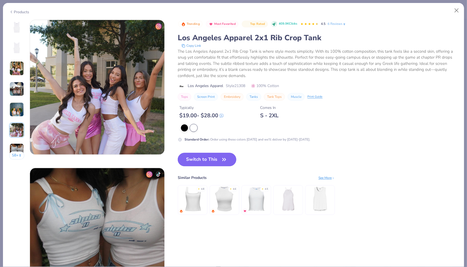
click at [16, 107] on img at bounding box center [16, 109] width 15 height 15
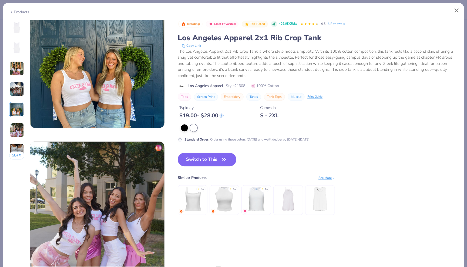
scroll to position [591, 0]
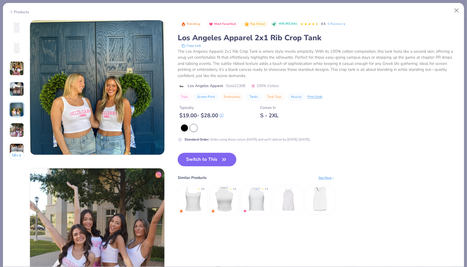
click at [16, 86] on img at bounding box center [16, 88] width 15 height 15
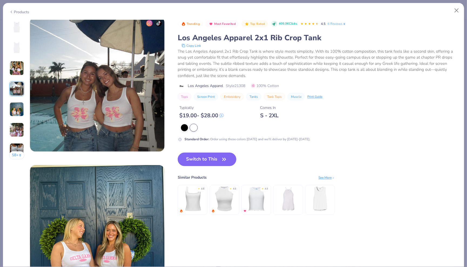
scroll to position [442, 0]
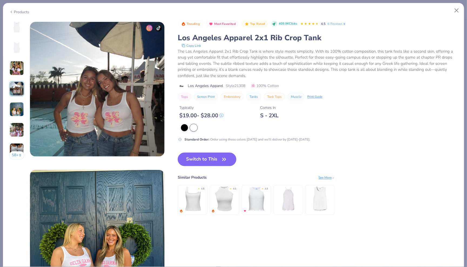
click at [21, 11] on div "Products" at bounding box center [19, 12] width 20 height 6
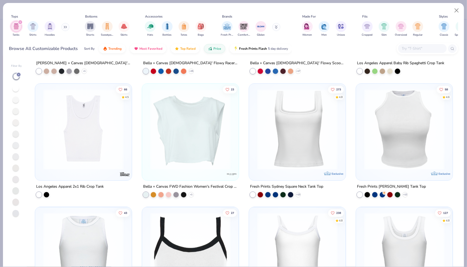
scroll to position [478, 0]
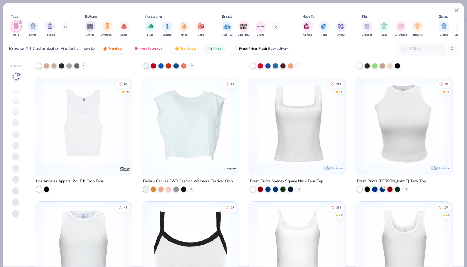
click at [304, 125] on img at bounding box center [297, 124] width 86 height 80
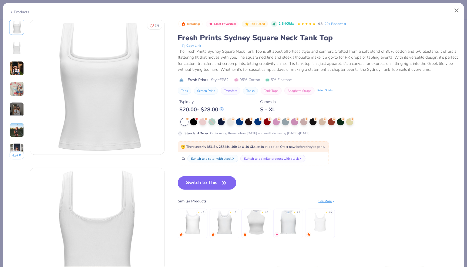
click at [13, 111] on img at bounding box center [16, 109] width 15 height 15
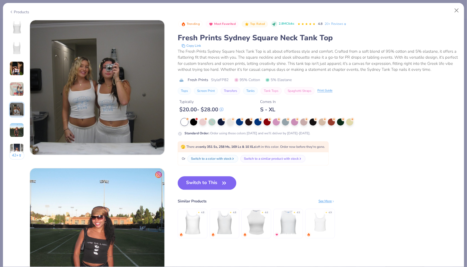
click at [14, 113] on img at bounding box center [16, 109] width 15 height 15
click at [12, 127] on img at bounding box center [16, 130] width 15 height 15
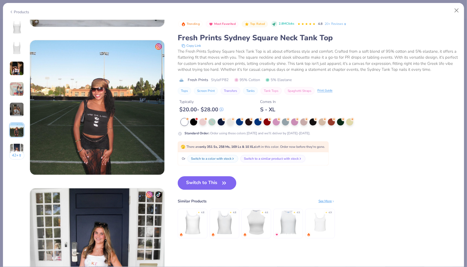
scroll to position [739, 0]
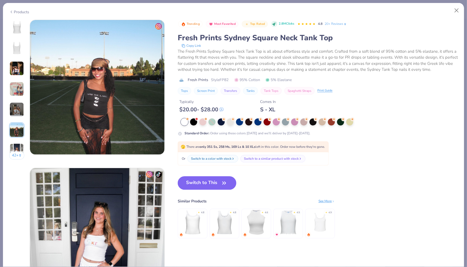
click at [18, 144] on img at bounding box center [16, 150] width 15 height 15
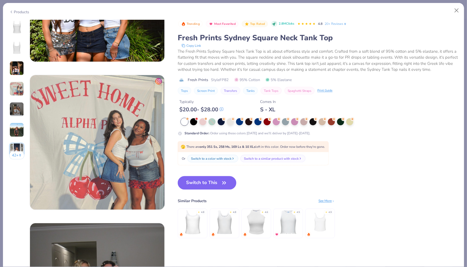
scroll to position [256, 0]
